Goal: Navigation & Orientation: Find specific page/section

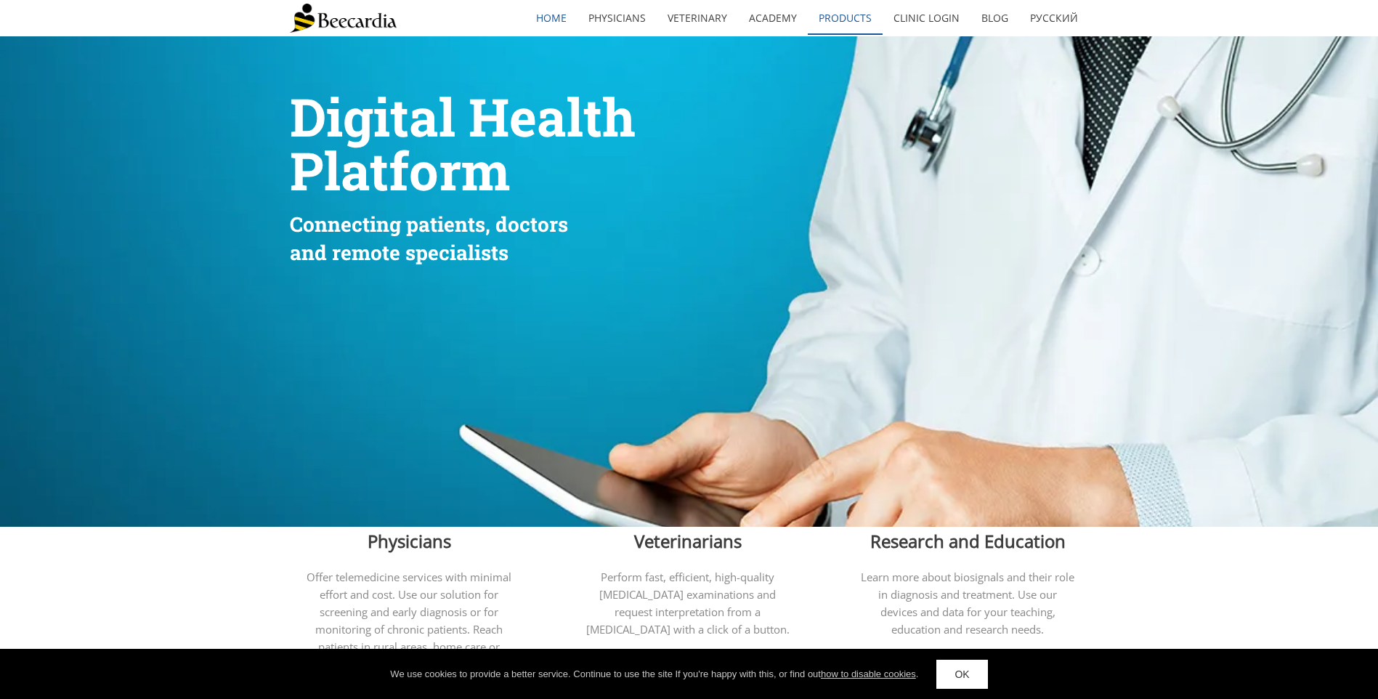
click at [657, 19] on link "Products" at bounding box center [845, 17] width 75 height 33
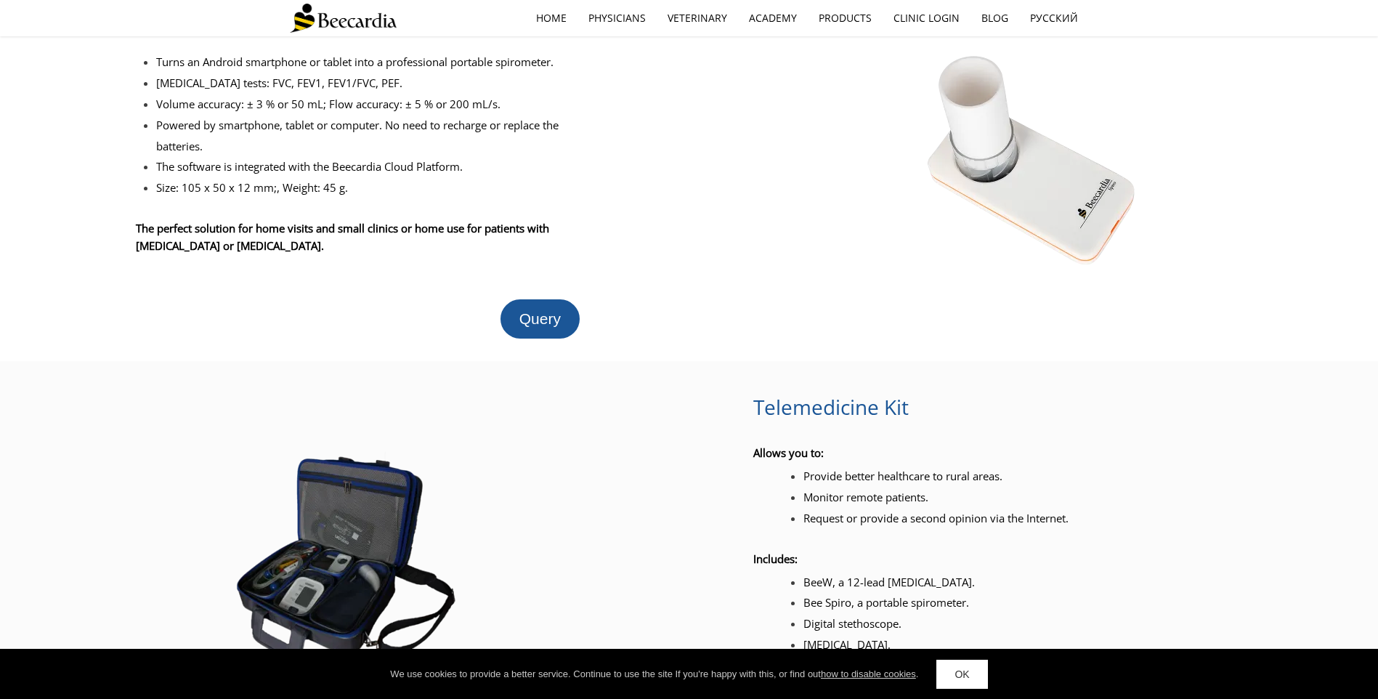
scroll to position [1590, 0]
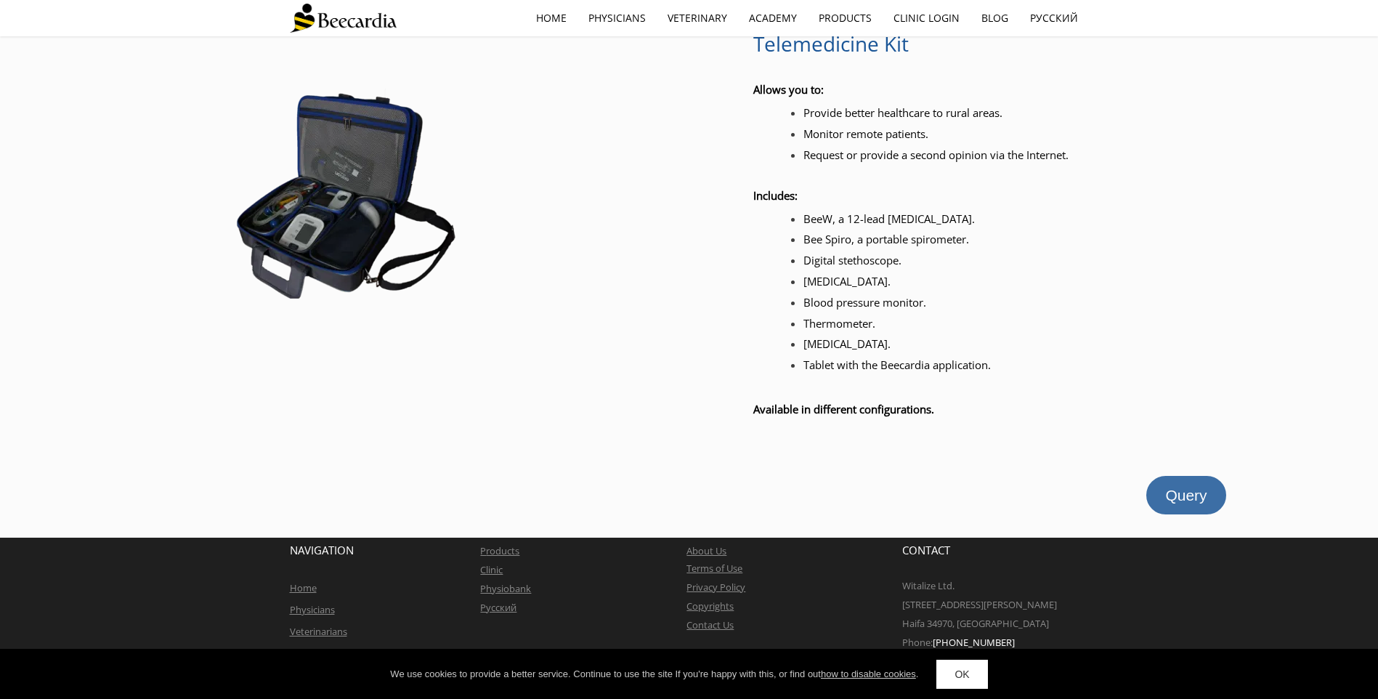
click at [1170, 494] on span "Query" at bounding box center [1185, 495] width 41 height 17
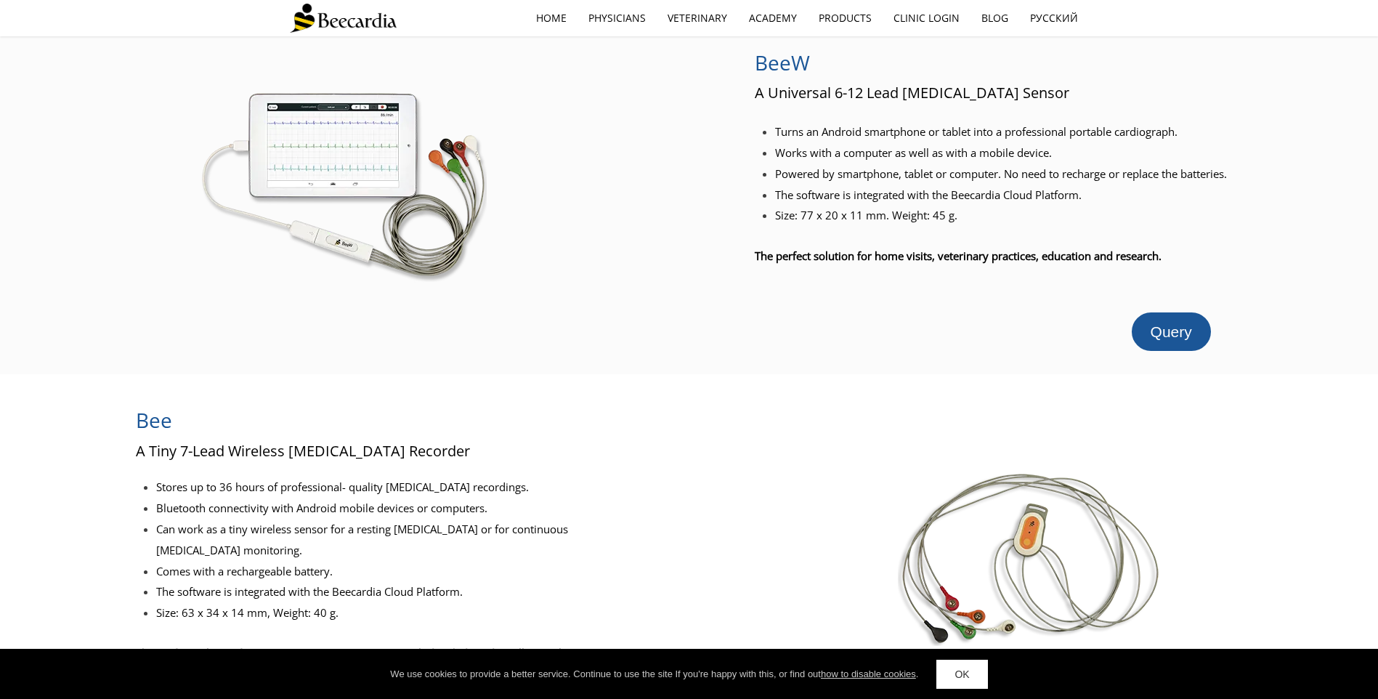
scroll to position [0, 0]
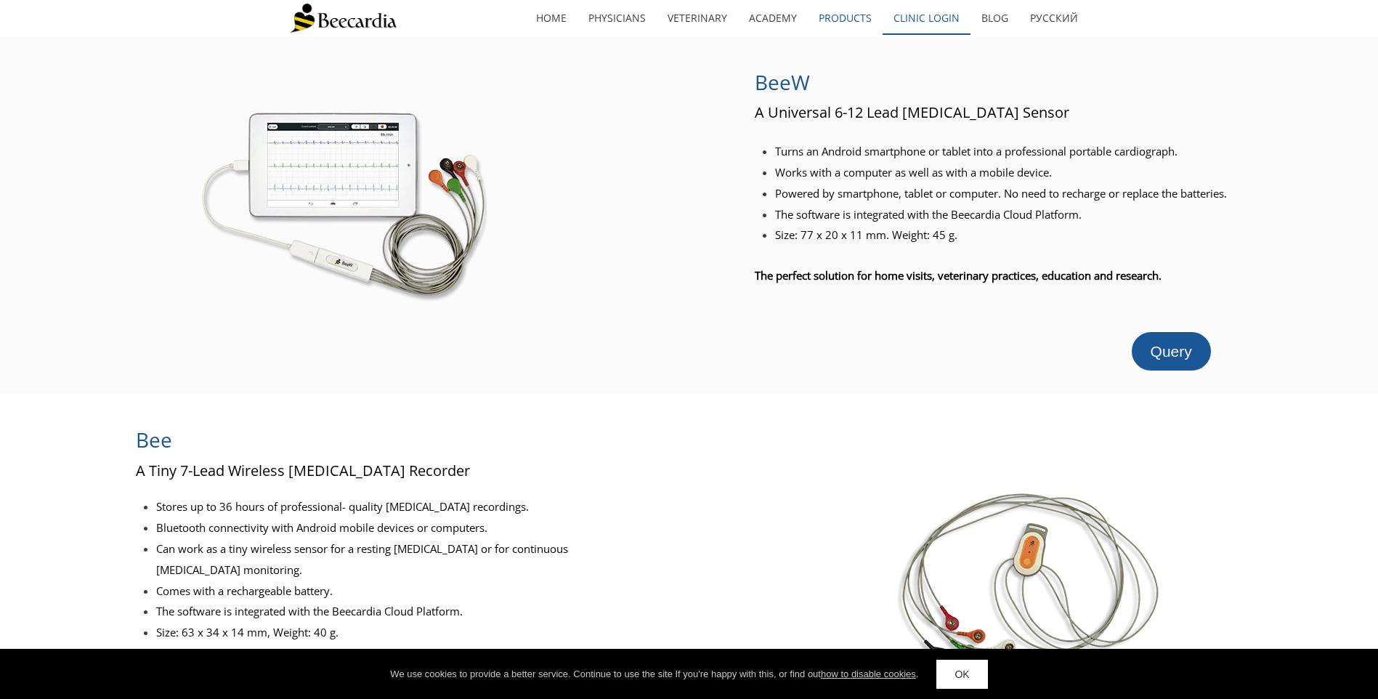
click at [920, 20] on link "Clinic Login" at bounding box center [927, 17] width 88 height 33
click at [628, 15] on link "Physicians" at bounding box center [616, 17] width 79 height 33
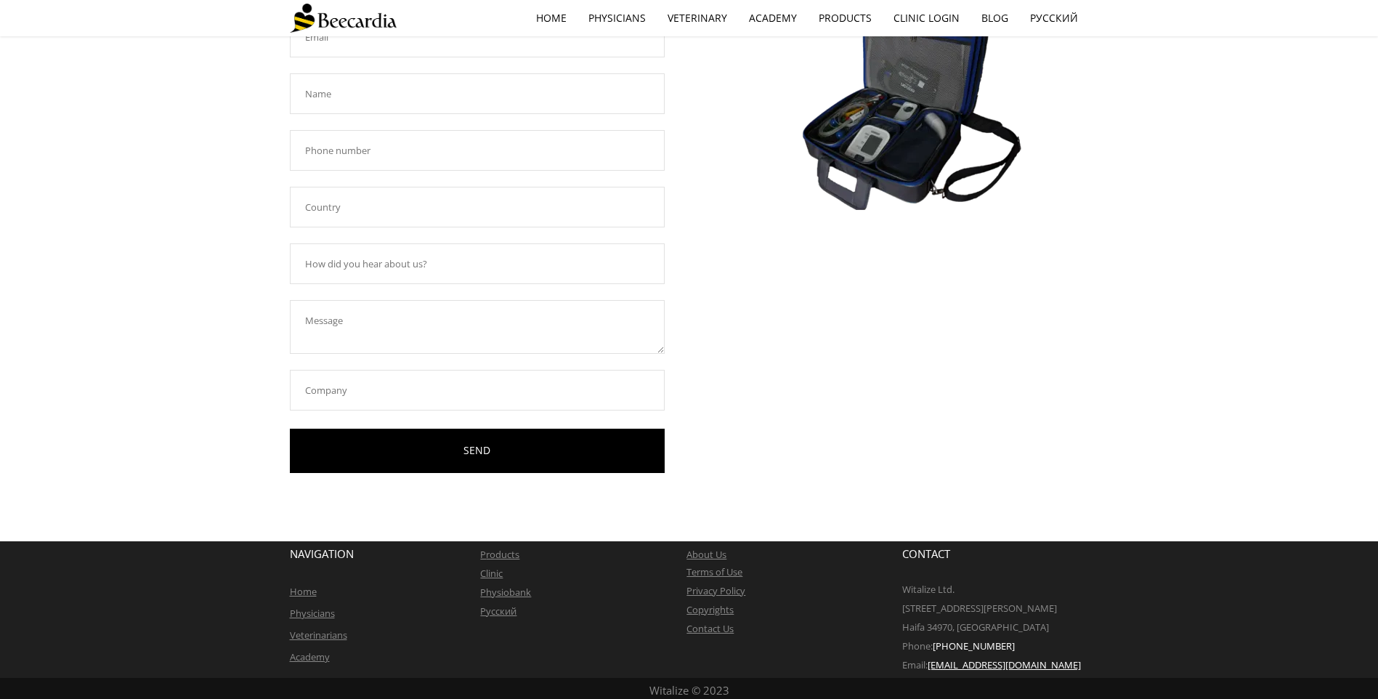
scroll to position [245, 0]
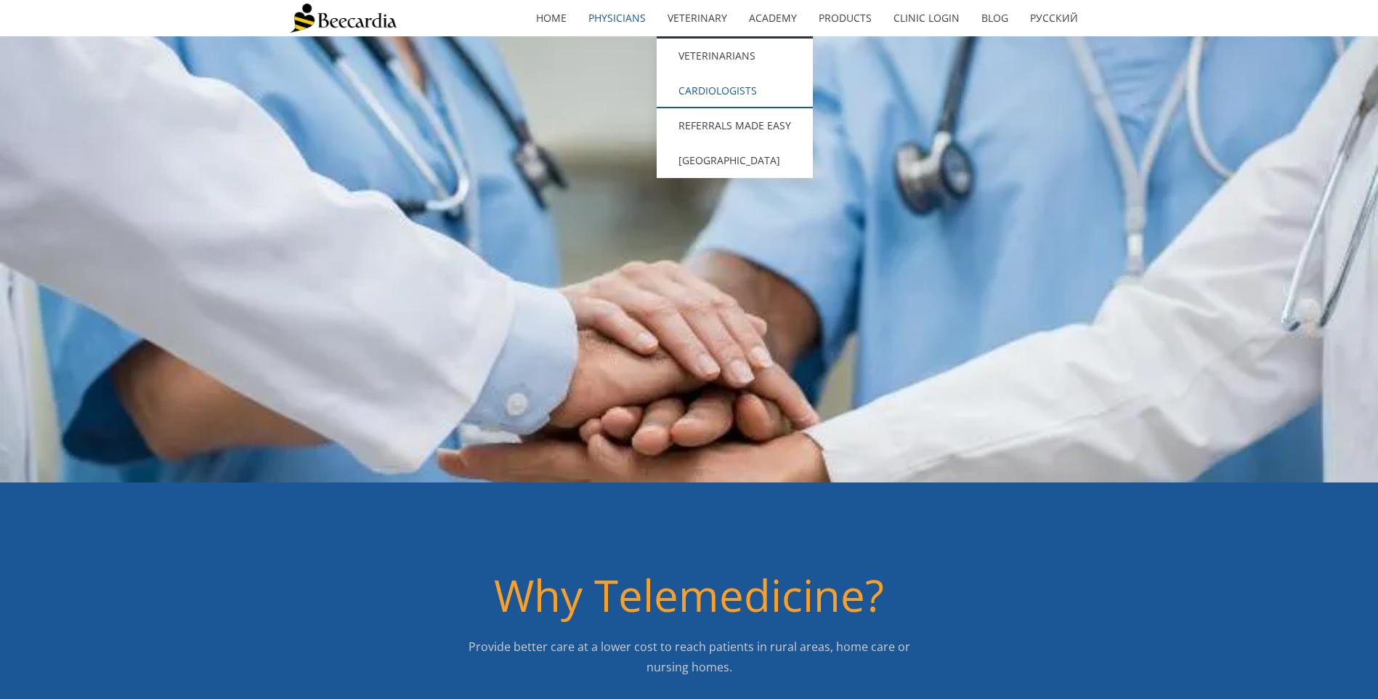
click at [735, 89] on link "Cardiologists" at bounding box center [735, 90] width 156 height 35
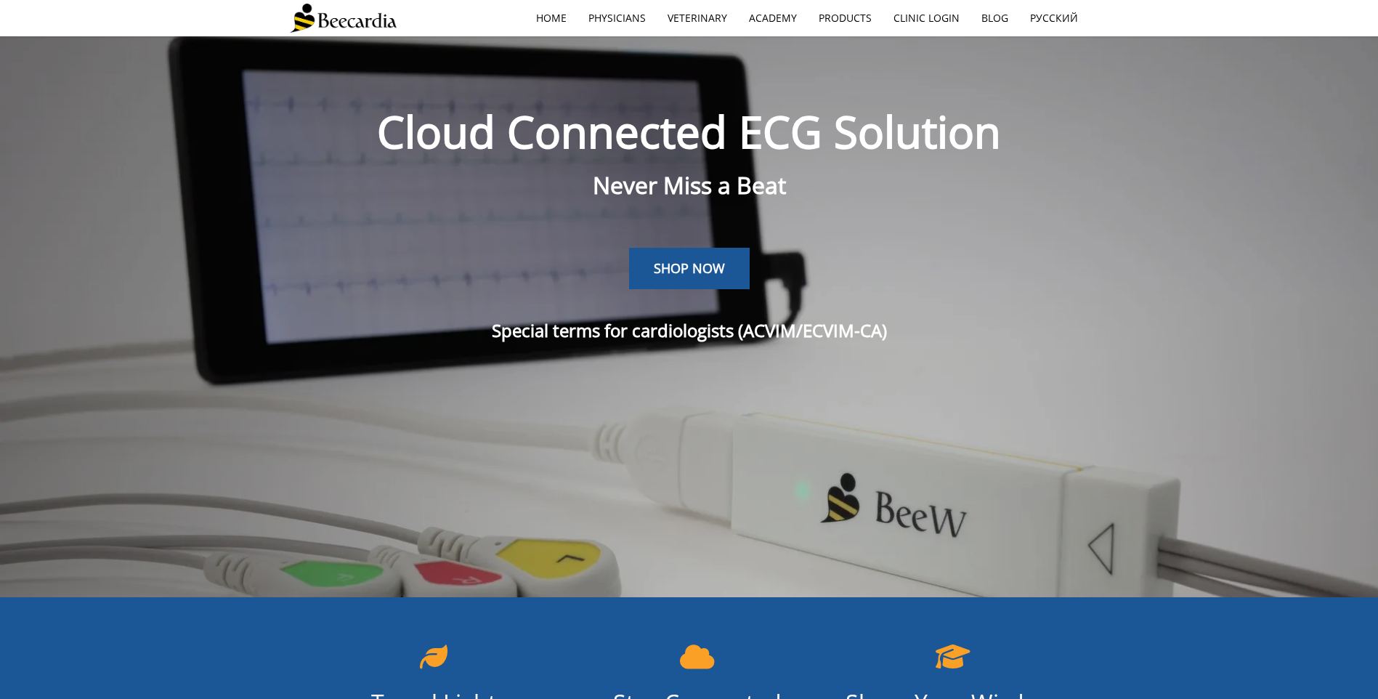
scroll to position [36, 0]
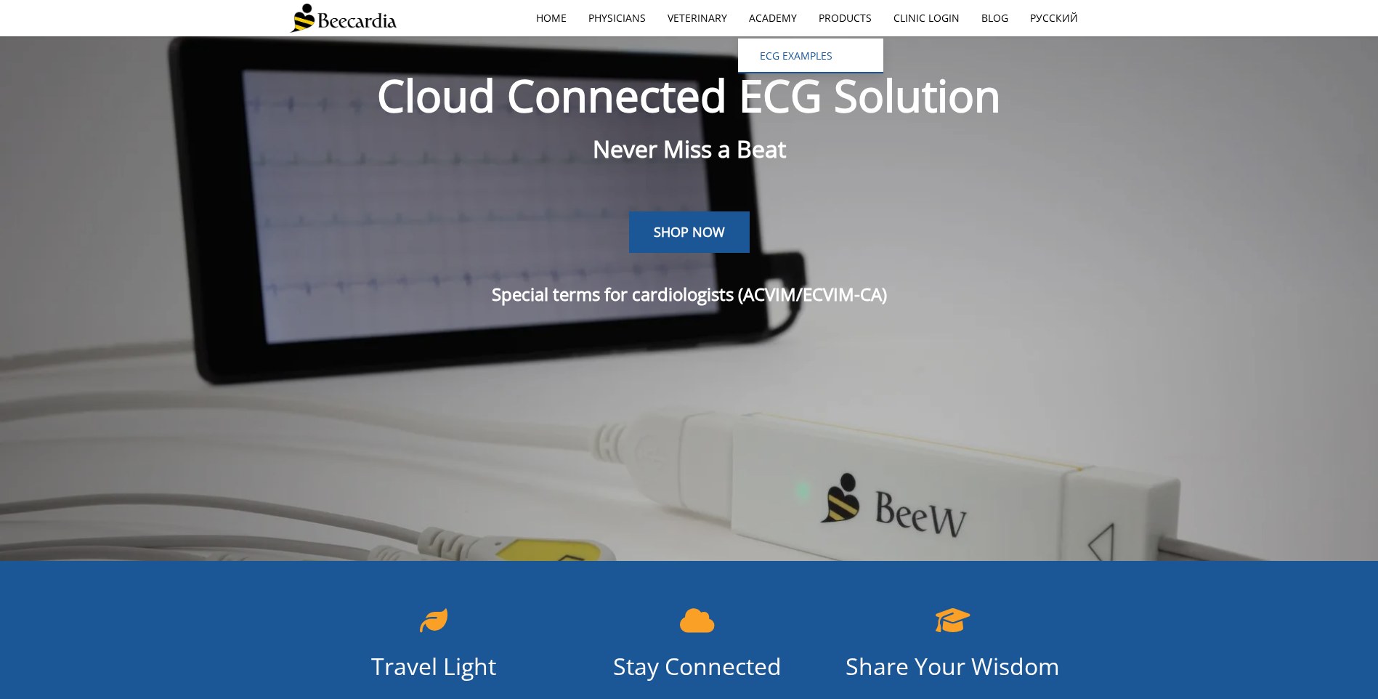
click at [788, 49] on link "ECG EXAMPLES" at bounding box center [810, 55] width 145 height 35
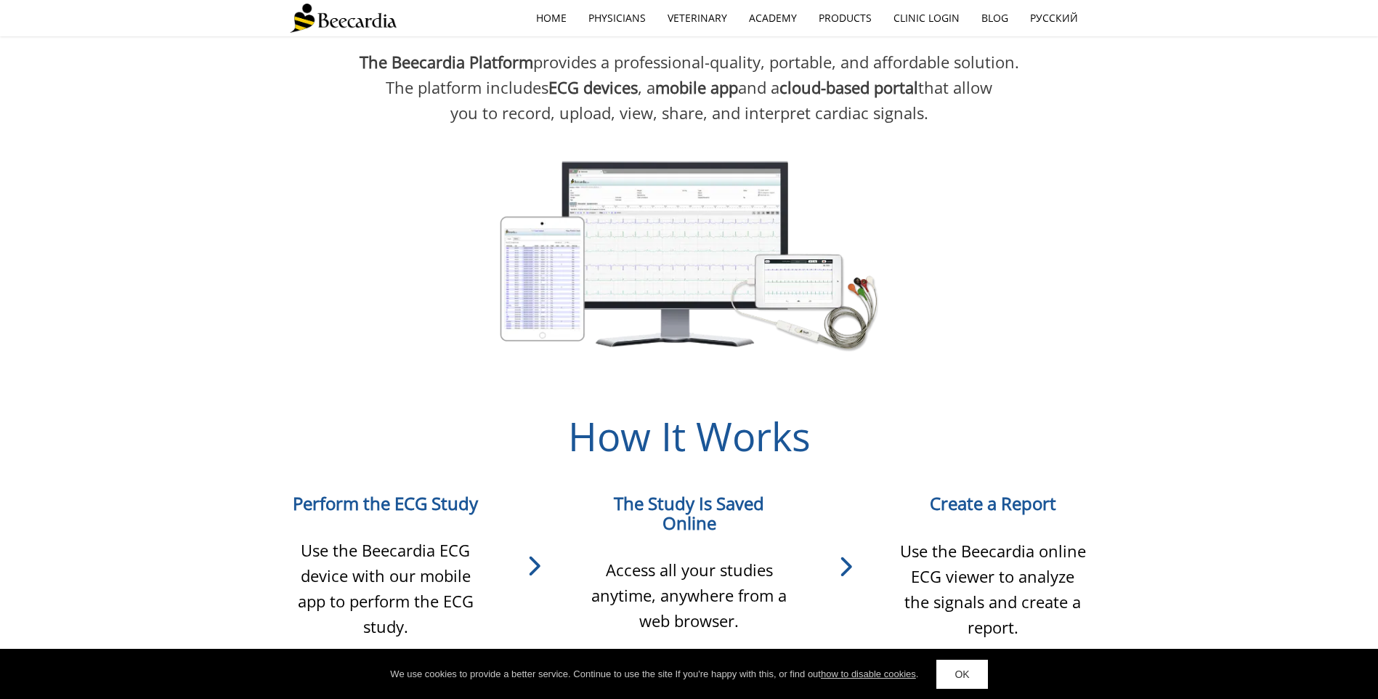
scroll to position [908, 0]
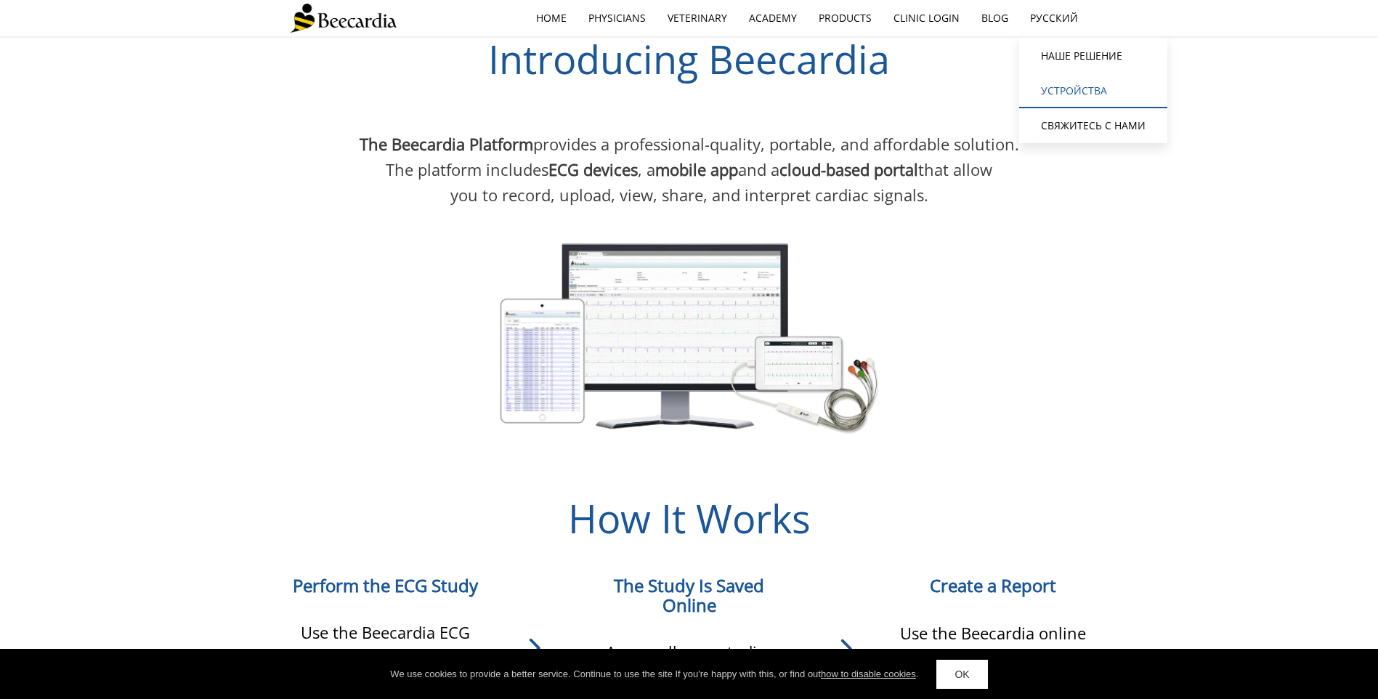
click at [1064, 84] on link "устройства" at bounding box center [1093, 90] width 148 height 35
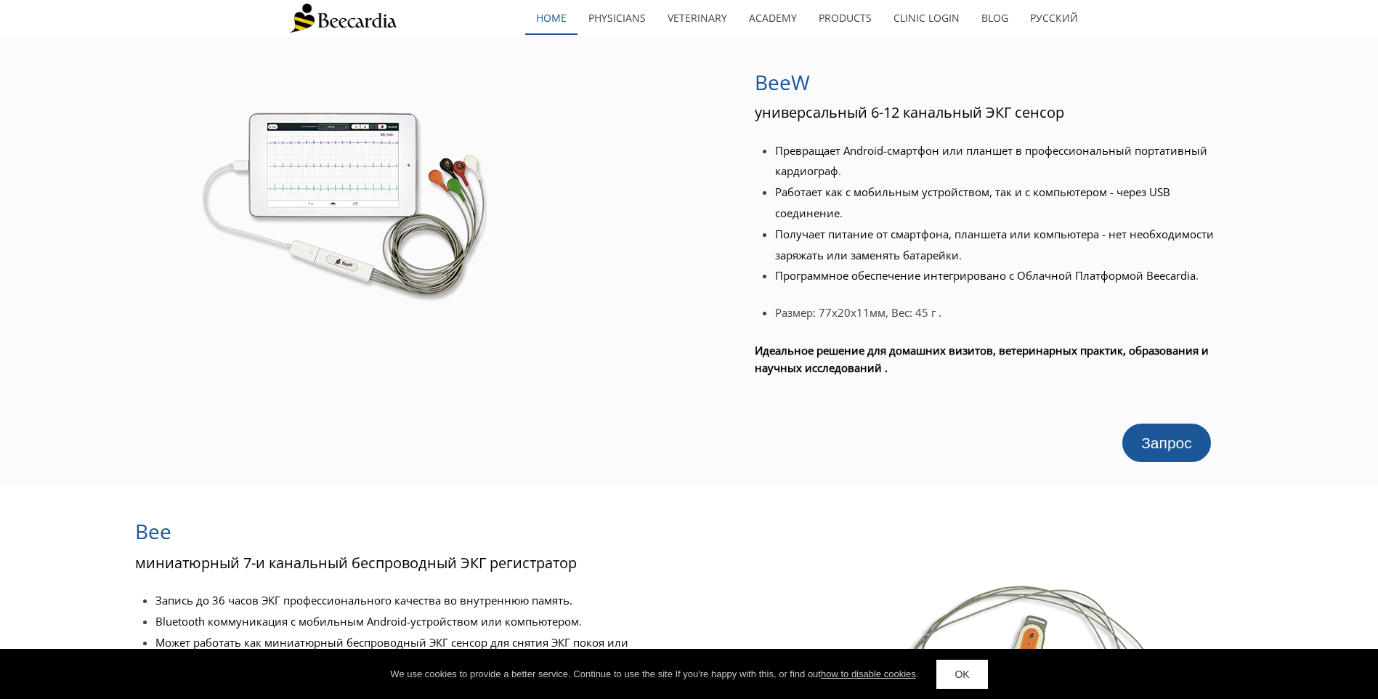
click at [555, 20] on link "home" at bounding box center [551, 17] width 52 height 33
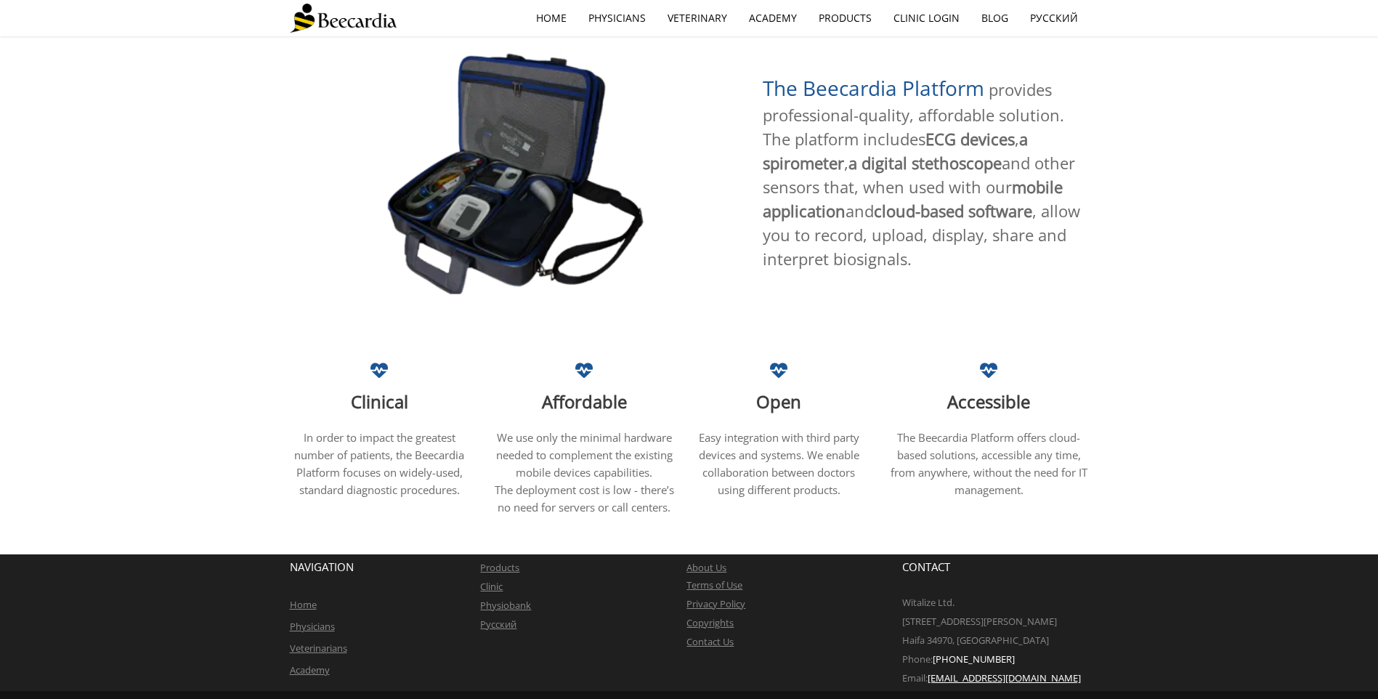
scroll to position [240, 0]
